Goal: Task Accomplishment & Management: Manage account settings

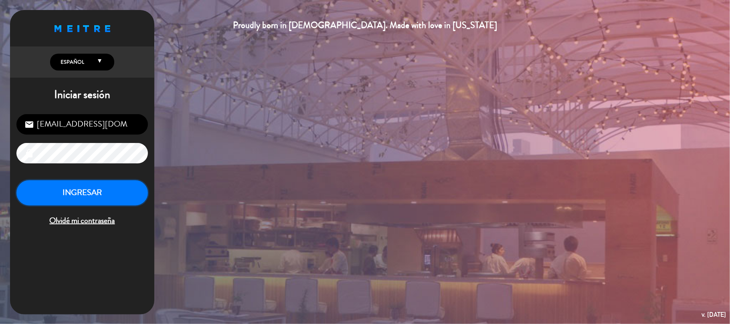
click at [111, 194] on button "INGRESAR" at bounding box center [82, 192] width 132 height 25
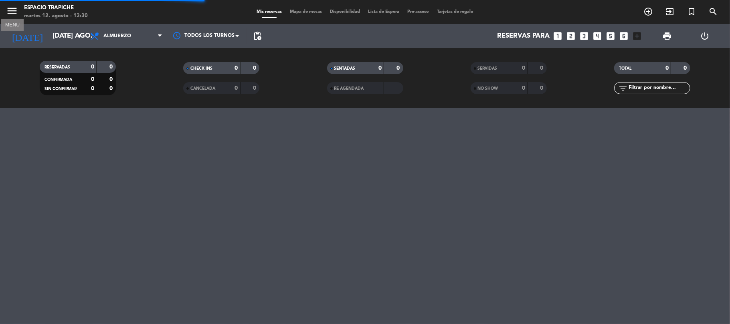
click at [10, 10] on icon "menu" at bounding box center [12, 11] width 12 height 12
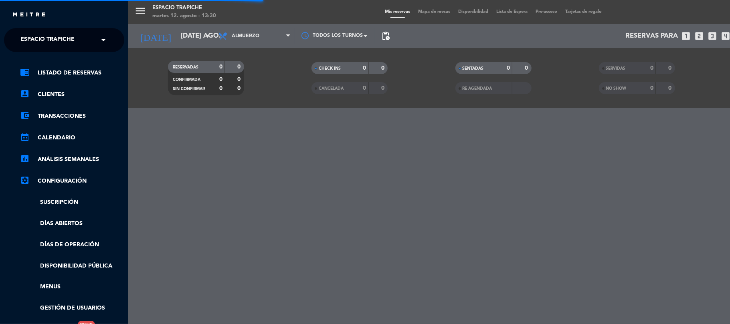
click at [18, 38] on div "× Espacio Trapiche" at bounding box center [51, 40] width 69 height 17
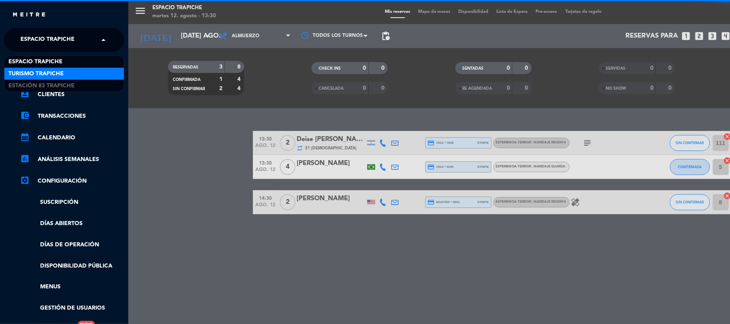
drag, startPoint x: 22, startPoint y: 70, endPoint x: 126, endPoint y: 86, distance: 105.1
click at [22, 70] on span "Turismo Trapiche" at bounding box center [35, 73] width 55 height 9
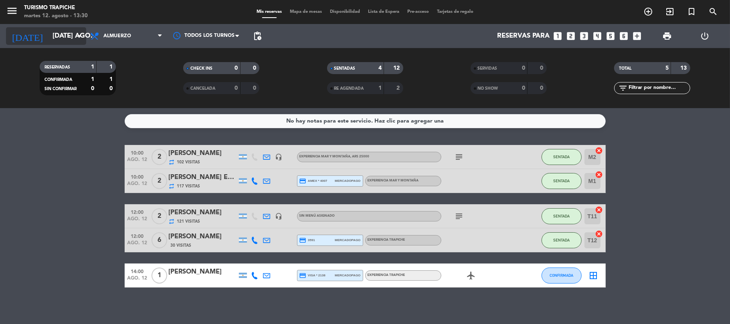
click at [55, 39] on input "[DATE] ago." at bounding box center [92, 36] width 87 height 16
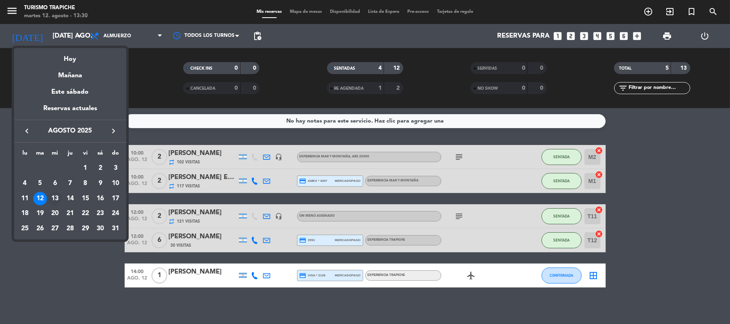
click at [59, 193] on td "13" at bounding box center [54, 198] width 15 height 15
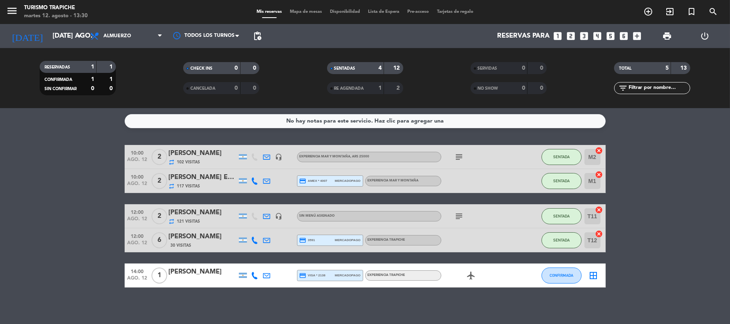
type input "mié. 13 ago."
